Goal: Register for event/course

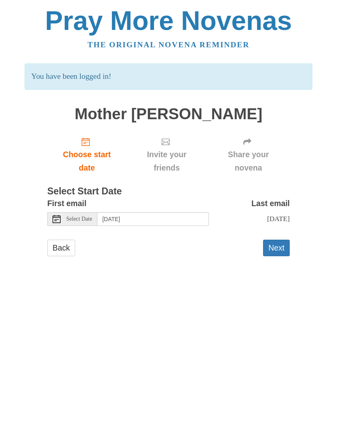
click at [89, 219] on span "Select Date" at bounding box center [79, 219] width 26 height 6
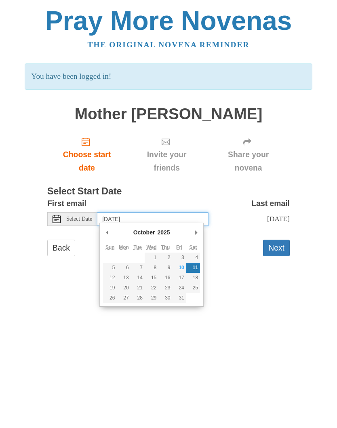
type input "[DATE]"
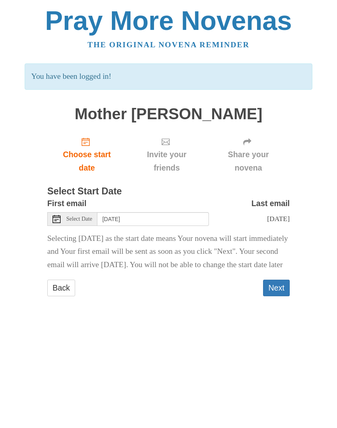
click at [279, 296] on button "Next" at bounding box center [276, 288] width 27 height 17
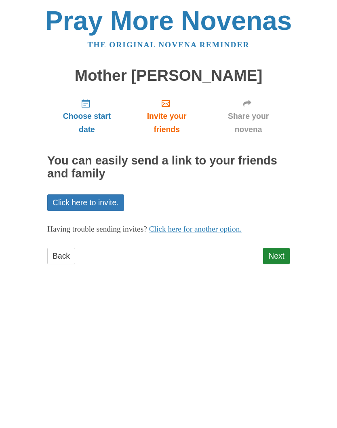
click at [279, 258] on link "Next" at bounding box center [276, 256] width 27 height 17
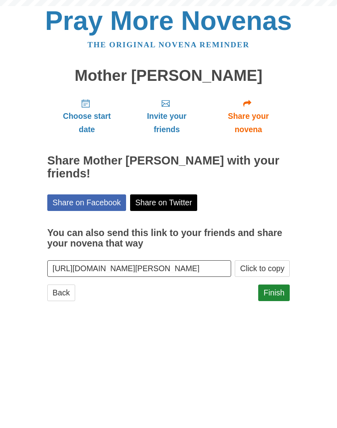
click at [278, 260] on button "Click to copy" at bounding box center [262, 268] width 55 height 17
click at [273, 297] on link "Finish" at bounding box center [274, 293] width 32 height 17
